Goal: Navigation & Orientation: Find specific page/section

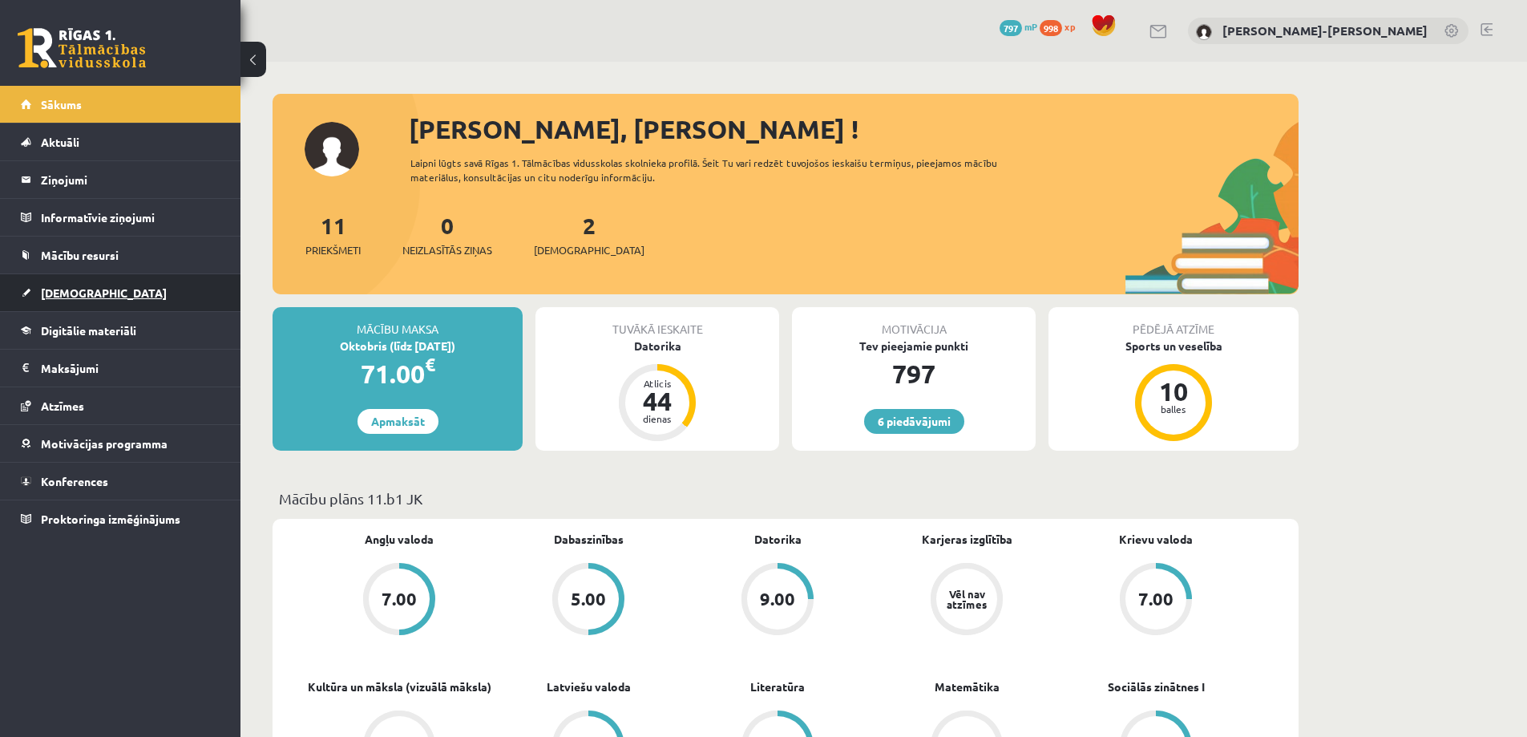
click at [63, 293] on span "[DEMOGRAPHIC_DATA]" at bounding box center [104, 292] width 126 height 14
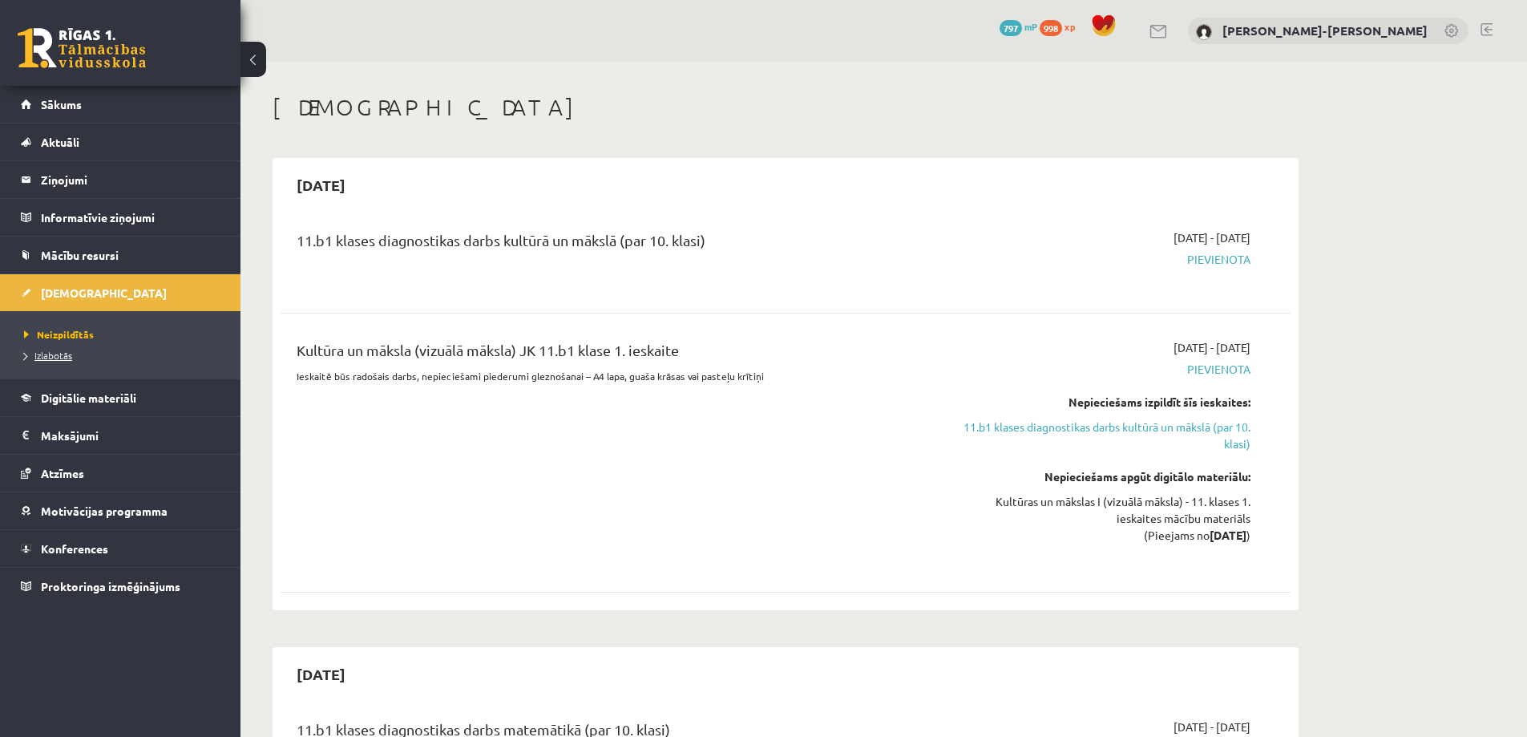
click at [57, 356] on span "Izlabotās" at bounding box center [48, 355] width 48 height 13
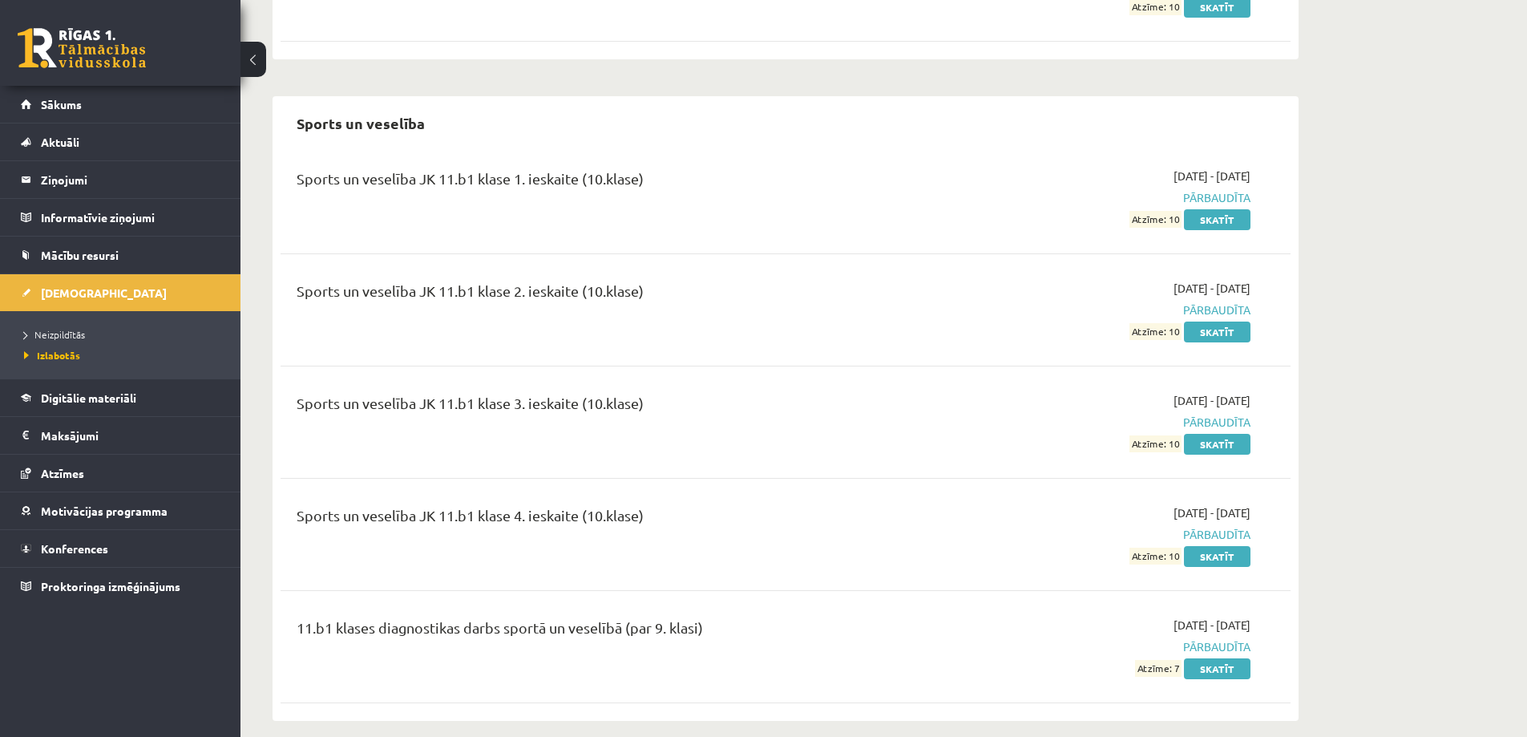
scroll to position [1906, 0]
click at [54, 103] on span "Sākums" at bounding box center [61, 104] width 41 height 14
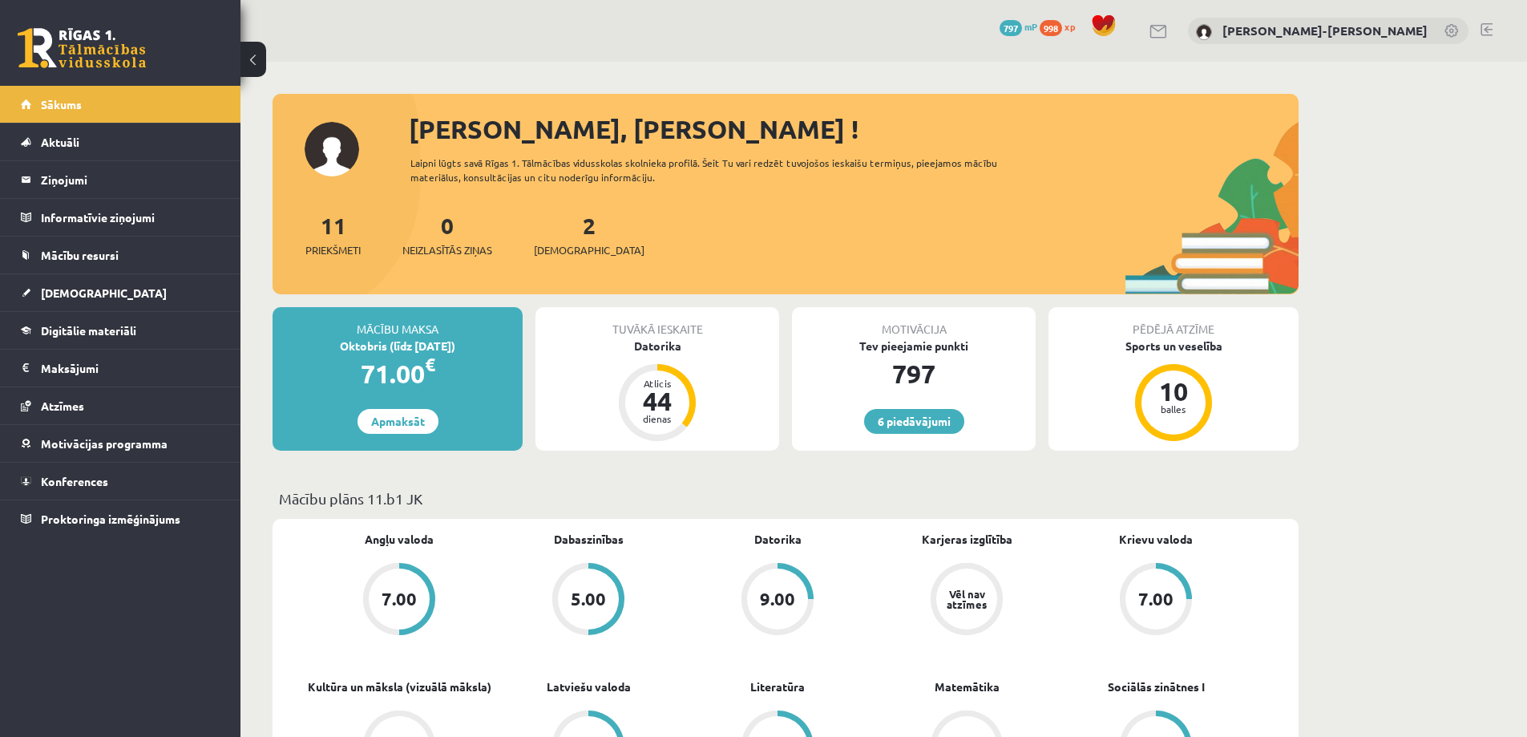
drag, startPoint x: 1483, startPoint y: 30, endPoint x: 1436, endPoint y: 18, distance: 48.6
click at [1483, 28] on link at bounding box center [1486, 29] width 12 height 13
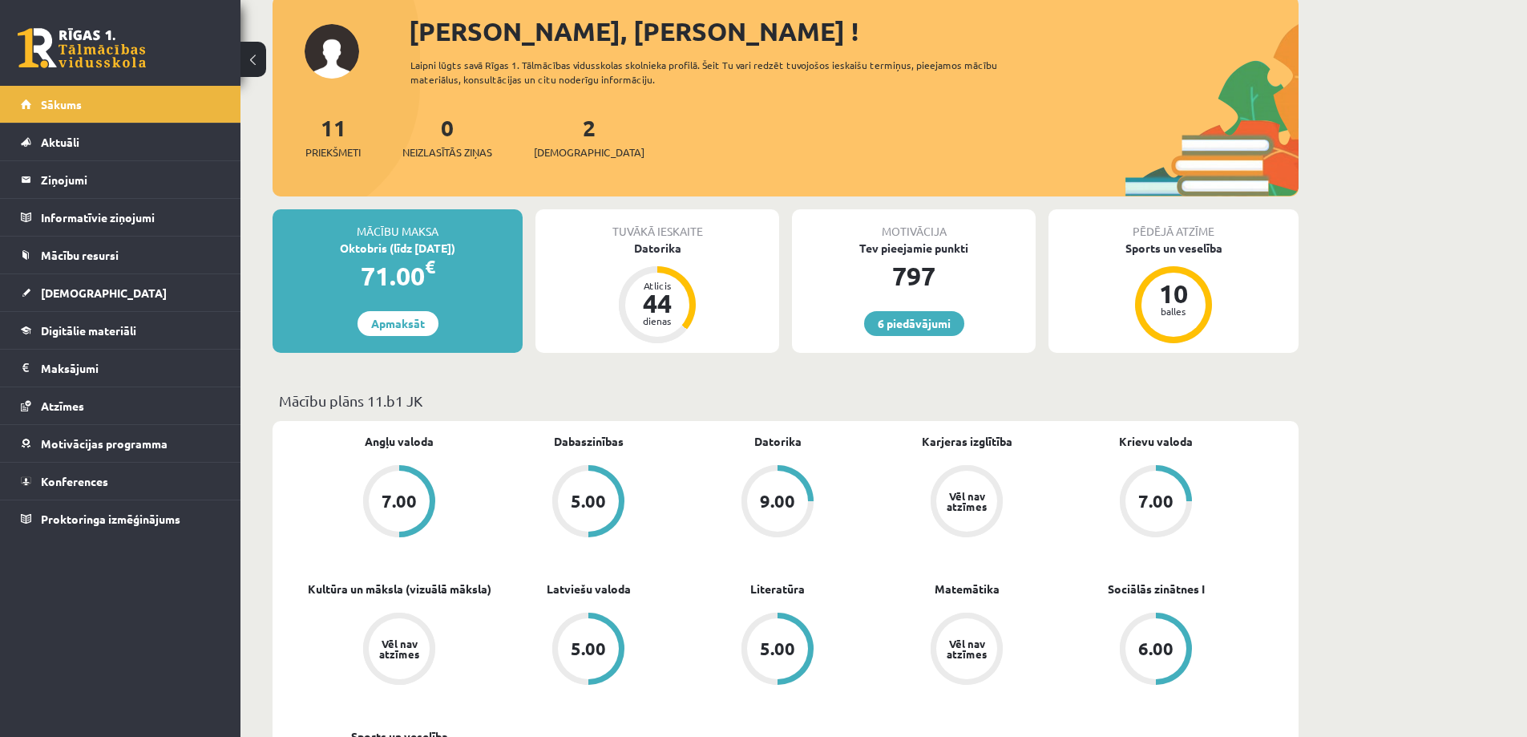
scroll to position [240, 0]
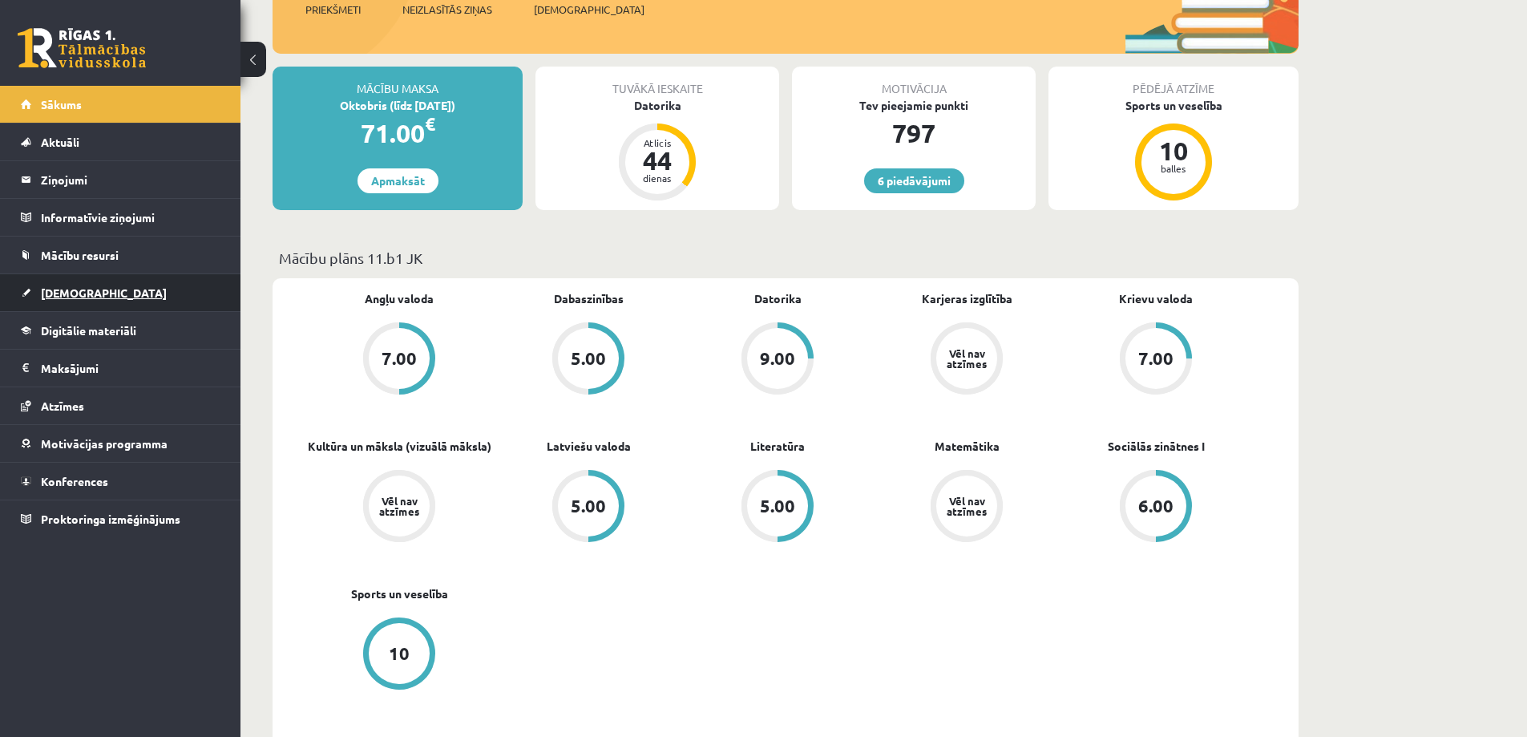
click at [67, 297] on span "[DEMOGRAPHIC_DATA]" at bounding box center [104, 292] width 126 height 14
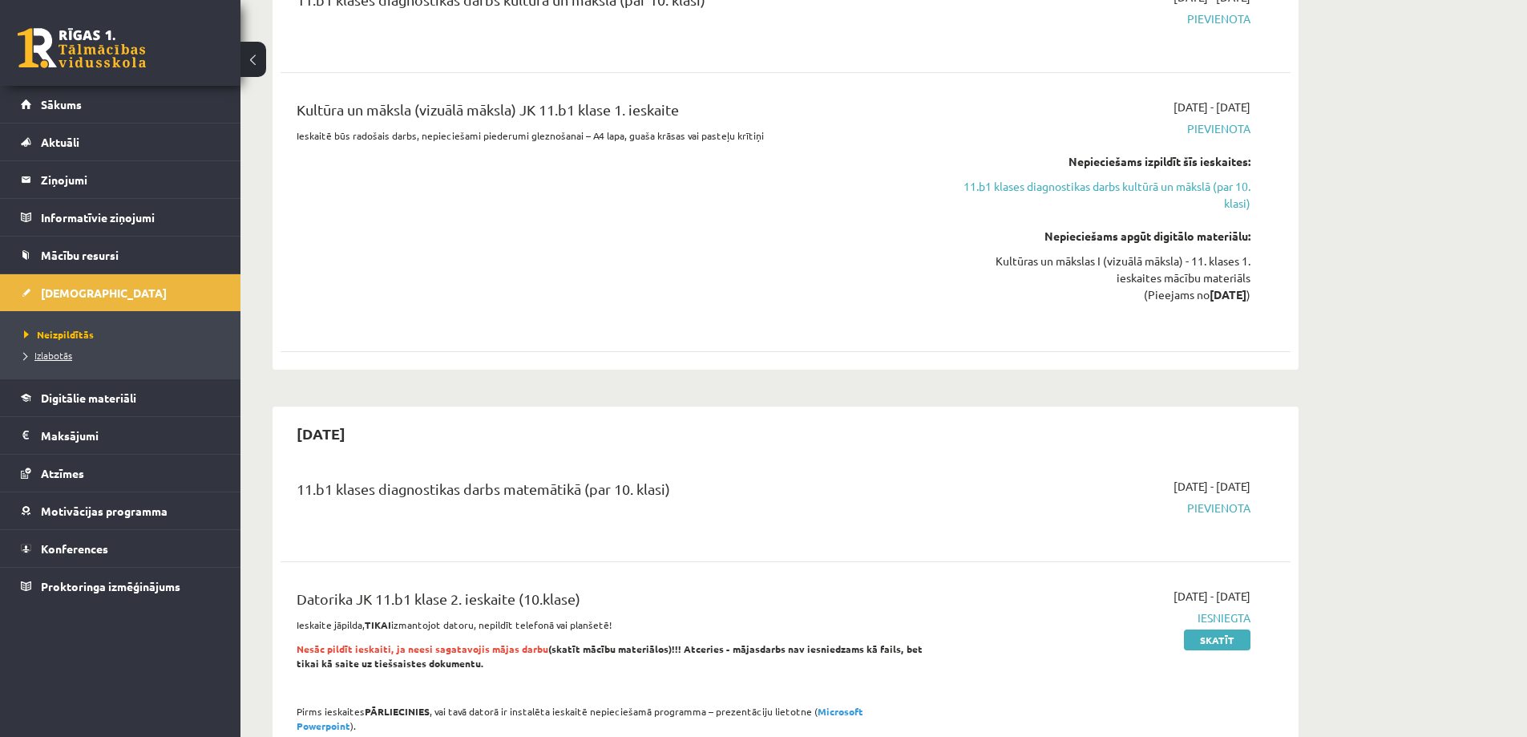
click at [59, 357] on span "Izlabotās" at bounding box center [48, 355] width 48 height 13
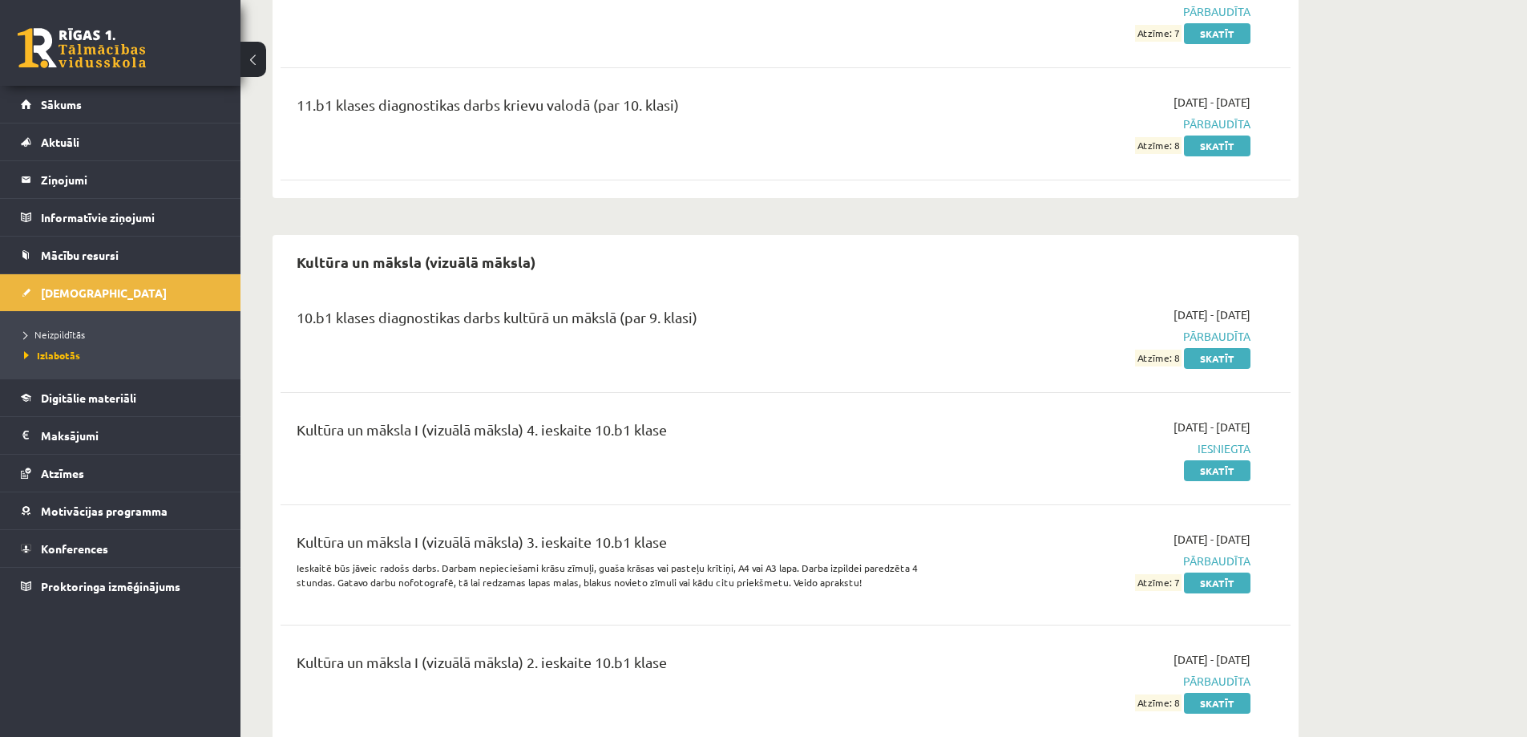
scroll to position [1122, 0]
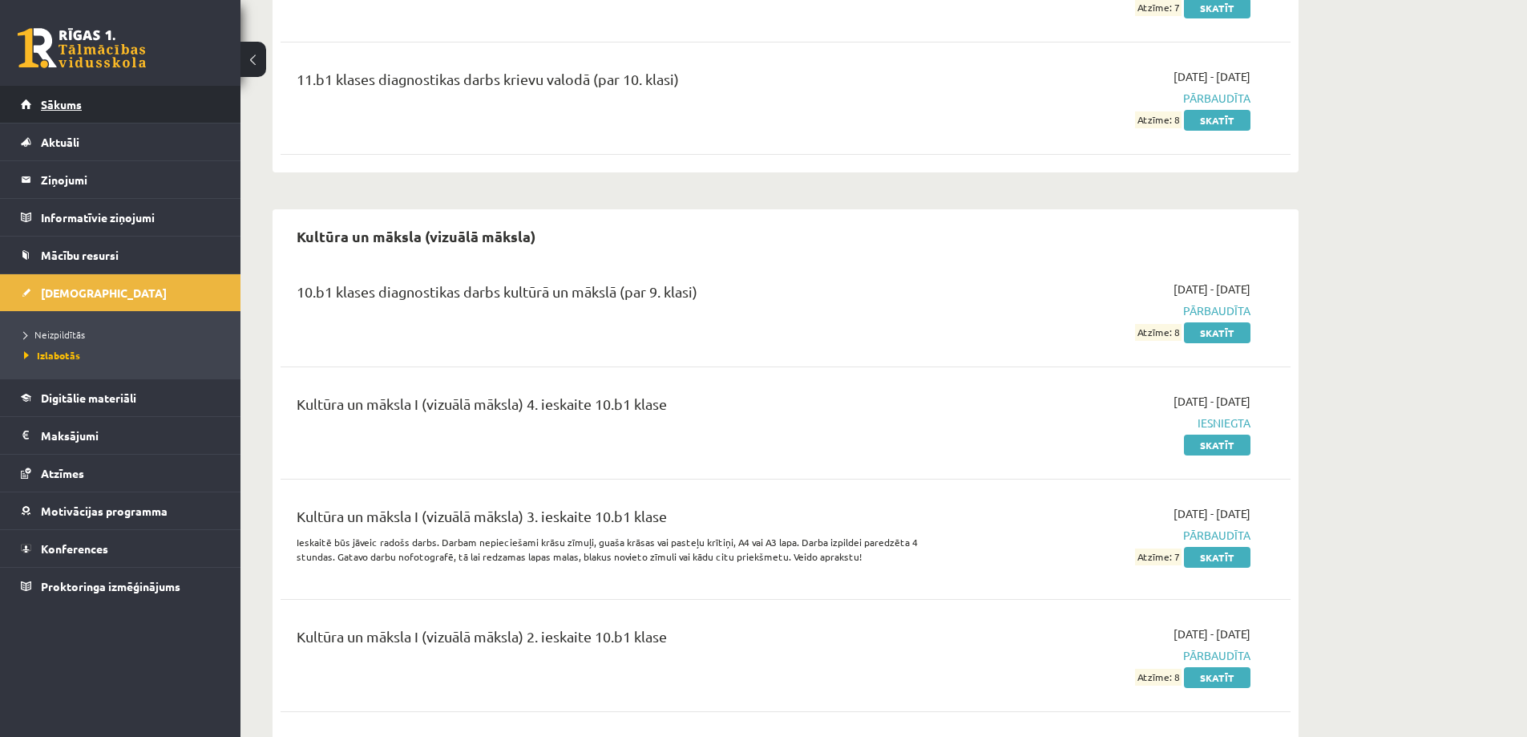
click at [65, 97] on link "Sākums" at bounding box center [121, 104] width 200 height 37
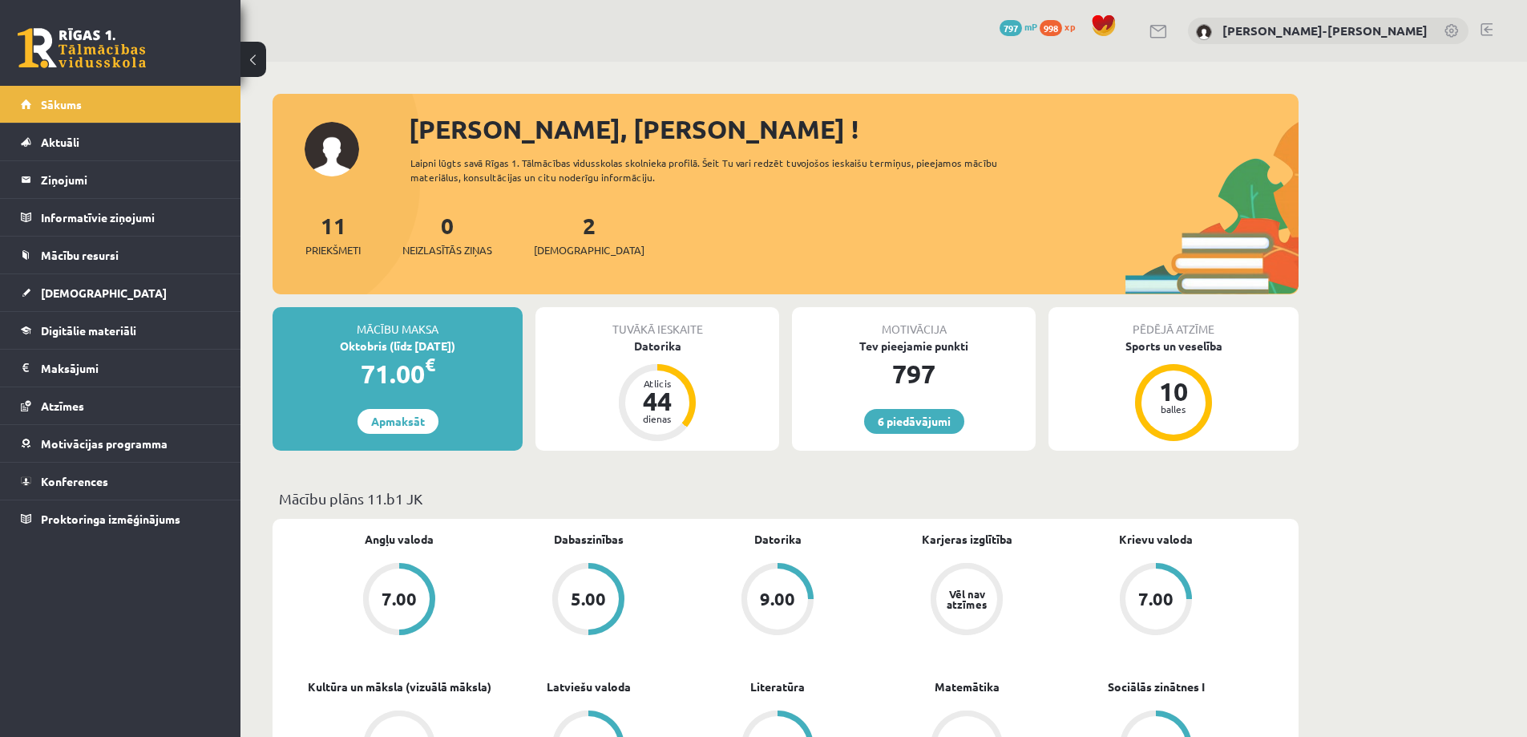
click at [1486, 23] on link at bounding box center [1486, 29] width 12 height 13
